Goal: Find specific page/section: Find specific page/section

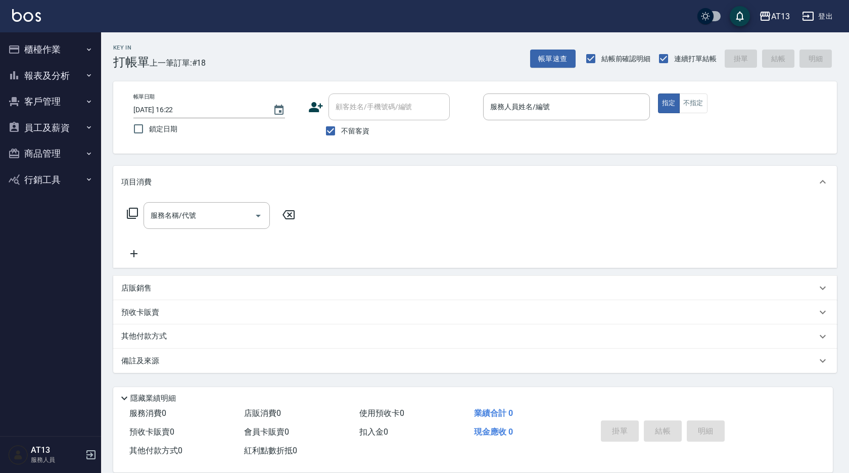
click at [170, 283] on div "店販銷售" at bounding box center [468, 288] width 695 height 11
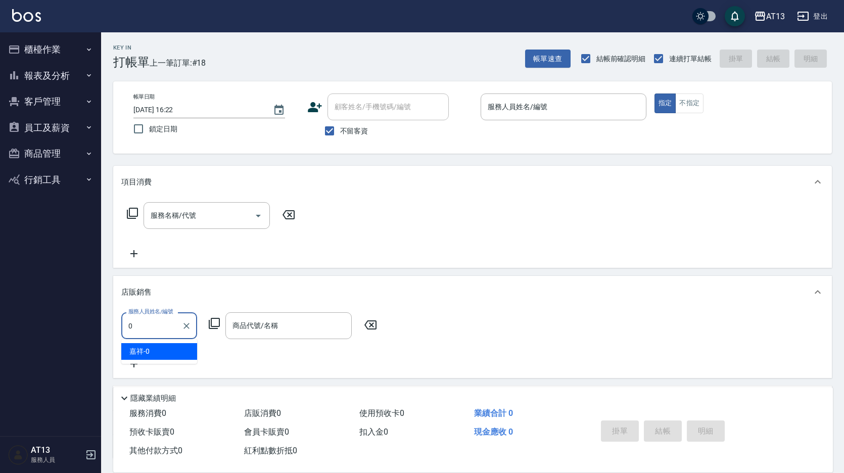
type input "嘉祥-0"
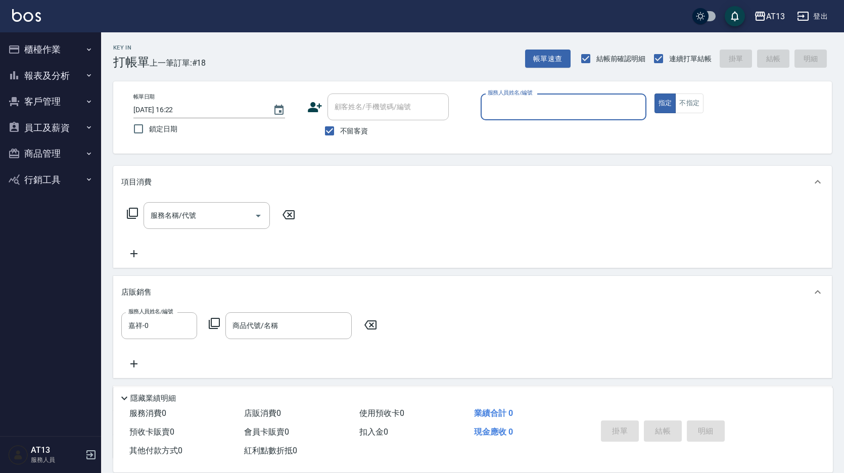
click at [241, 319] on input "商品代號/名稱" at bounding box center [288, 326] width 117 height 18
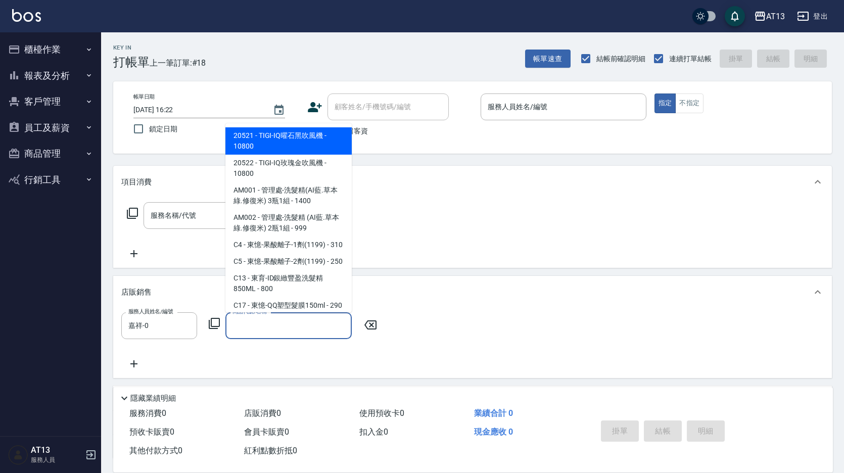
type input "ㄨ"
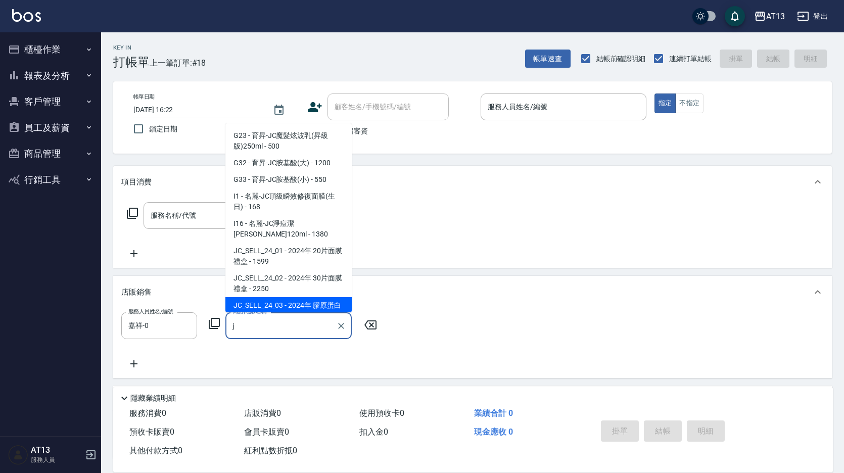
type input "j"
click at [212, 319] on icon at bounding box center [214, 323] width 12 height 12
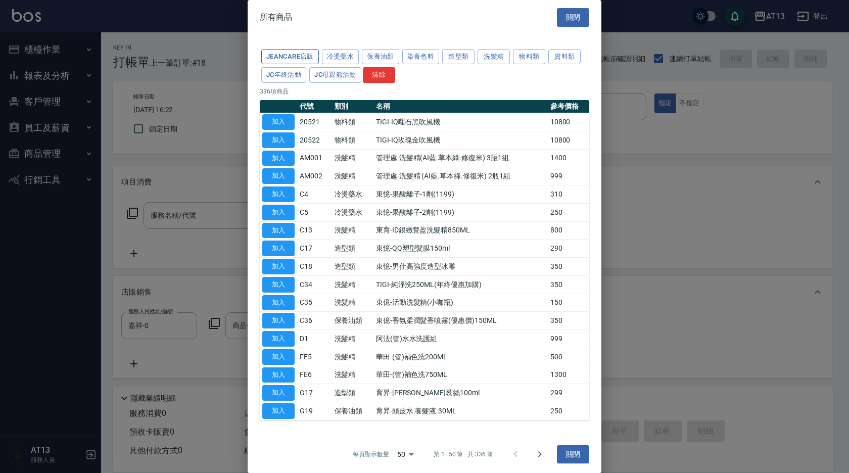
click at [300, 60] on button "JeanCare店販" at bounding box center [290, 57] width 58 height 16
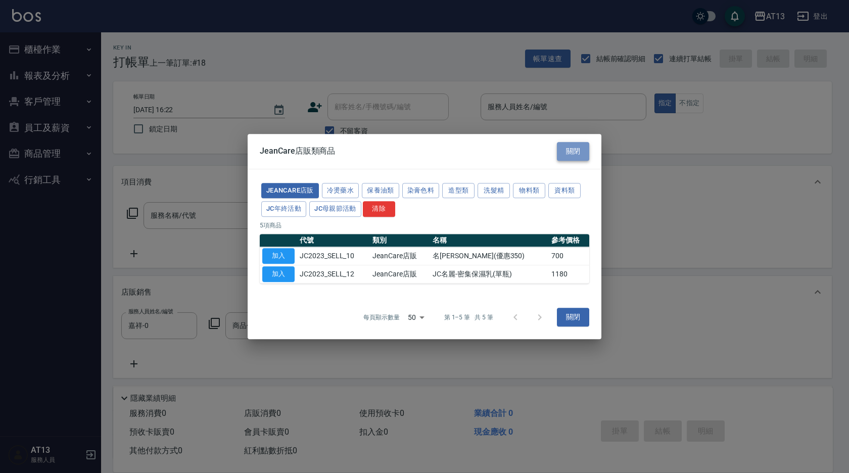
click at [582, 153] on button "關閉" at bounding box center [573, 151] width 32 height 19
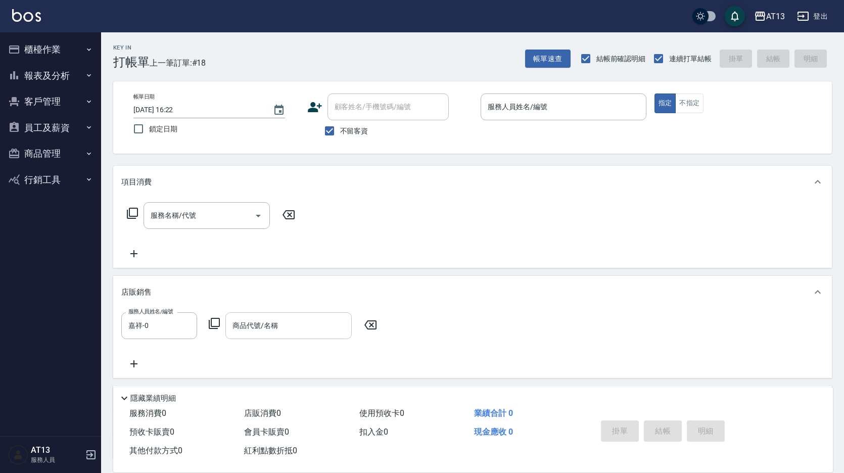
click at [305, 323] on input "商品代號/名稱" at bounding box center [288, 326] width 117 height 18
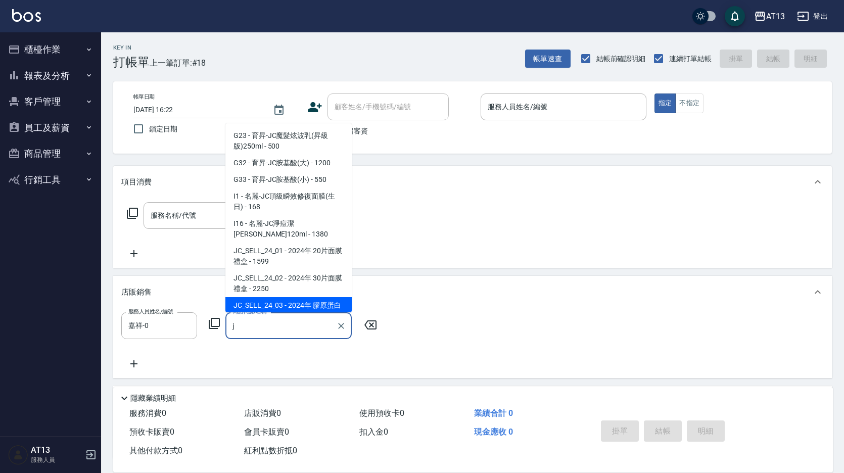
click at [296, 325] on input "j" at bounding box center [281, 326] width 102 height 18
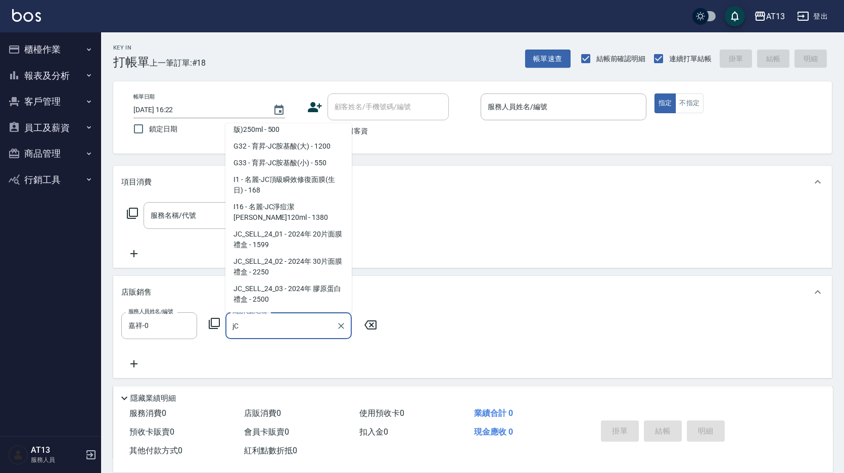
scroll to position [10, 0]
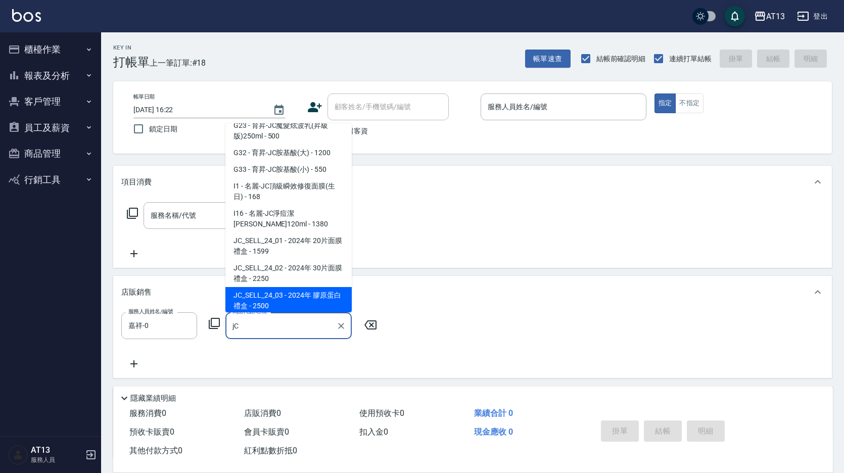
type input "jC"
click at [210, 323] on icon at bounding box center [214, 323] width 12 height 12
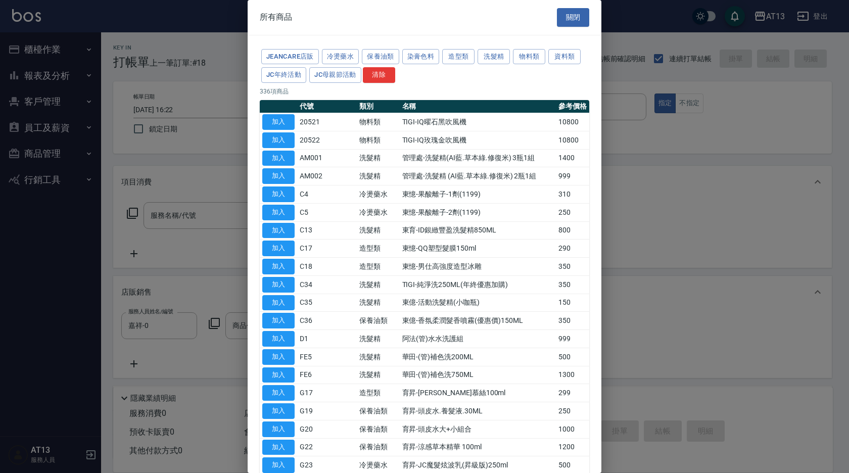
click at [210, 323] on div at bounding box center [424, 236] width 849 height 473
click at [305, 58] on button "JeanCare店販" at bounding box center [290, 57] width 58 height 16
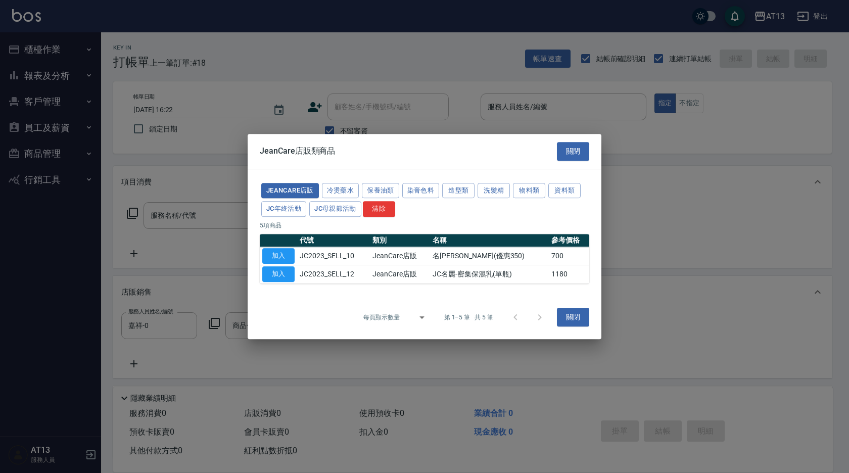
click at [541, 318] on div at bounding box center [527, 317] width 49 height 24
click at [417, 317] on body "AT13 登出 櫃檯作業 打帳單 帳單列表 現金收支登錄 材料自購登錄 每日結帳 報表及分析 報表目錄 店家區間累計表 店家日報表 互助日報表 互助月報表 互…" at bounding box center [424, 278] width 849 height 556
click at [420, 343] on li "5" at bounding box center [416, 343] width 32 height 17
click at [539, 313] on div at bounding box center [527, 317] width 49 height 24
click at [517, 317] on div at bounding box center [527, 317] width 49 height 24
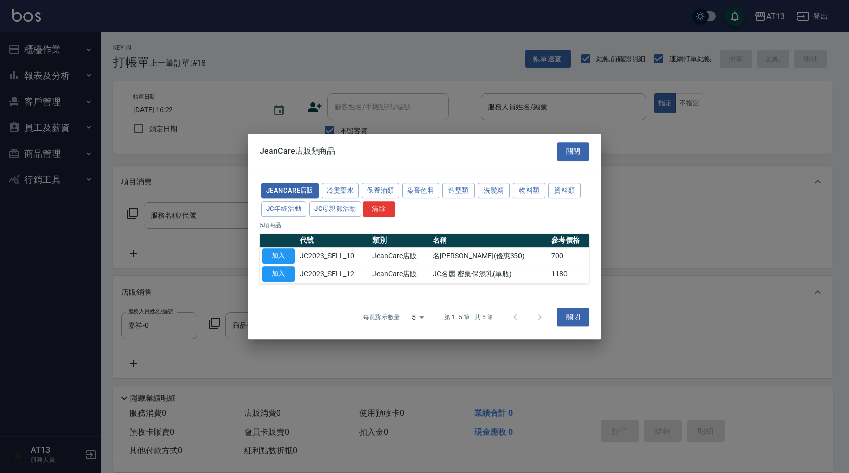
click at [422, 314] on body "AT13 登出 櫃檯作業 打帳單 帳單列表 現金收支登錄 材料自購登錄 每日結帳 報表及分析 報表目錄 店家區間累計表 店家日報表 互助日報表 互助月報表 互…" at bounding box center [424, 278] width 849 height 556
click at [416, 407] on li "1000" at bounding box center [416, 410] width 32 height 17
type input "1000"
click at [289, 206] on button "JC年終活動" at bounding box center [283, 209] width 45 height 16
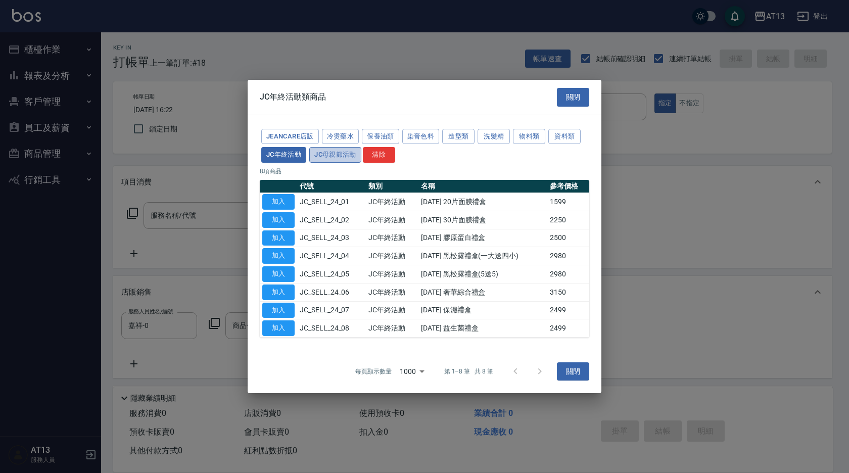
click at [342, 160] on button "JC母親節活動" at bounding box center [335, 155] width 52 height 16
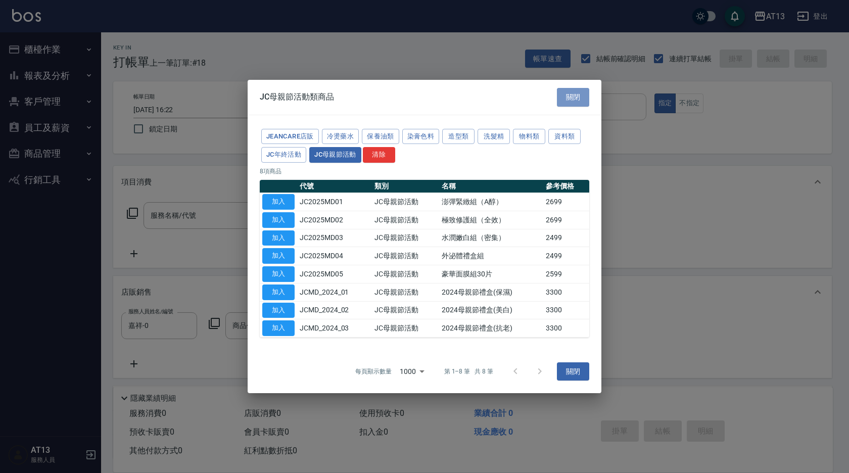
click at [571, 105] on button "關閉" at bounding box center [573, 97] width 32 height 19
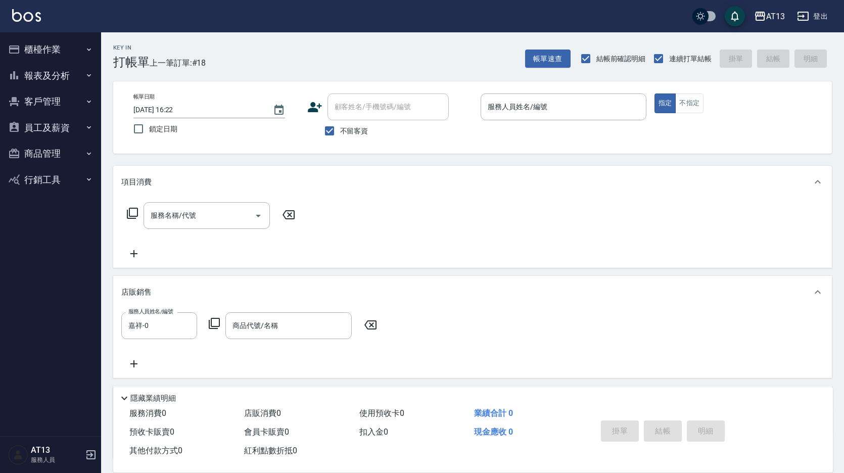
click at [368, 327] on icon at bounding box center [370, 325] width 25 height 12
click at [54, 77] on button "報表及分析" at bounding box center [50, 76] width 93 height 26
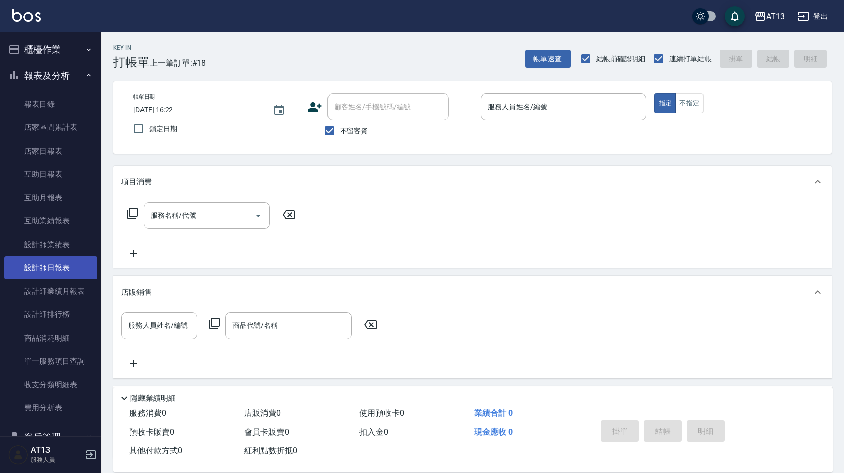
click at [64, 268] on link "設計師日報表" at bounding box center [50, 267] width 93 height 23
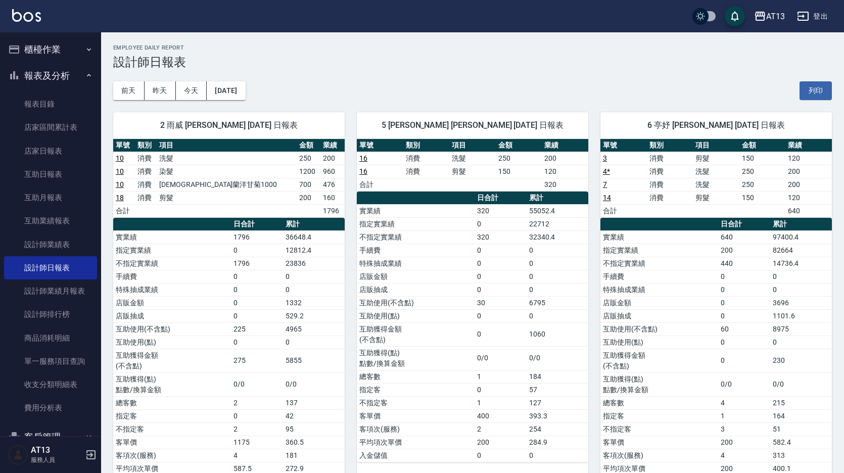
click at [56, 52] on button "櫃檯作業" at bounding box center [50, 49] width 93 height 26
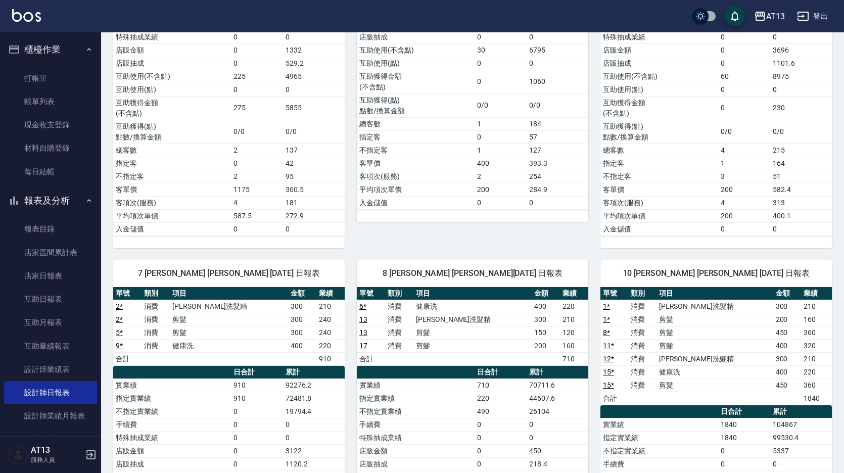
scroll to position [303, 0]
